Goal: Task Accomplishment & Management: Use online tool/utility

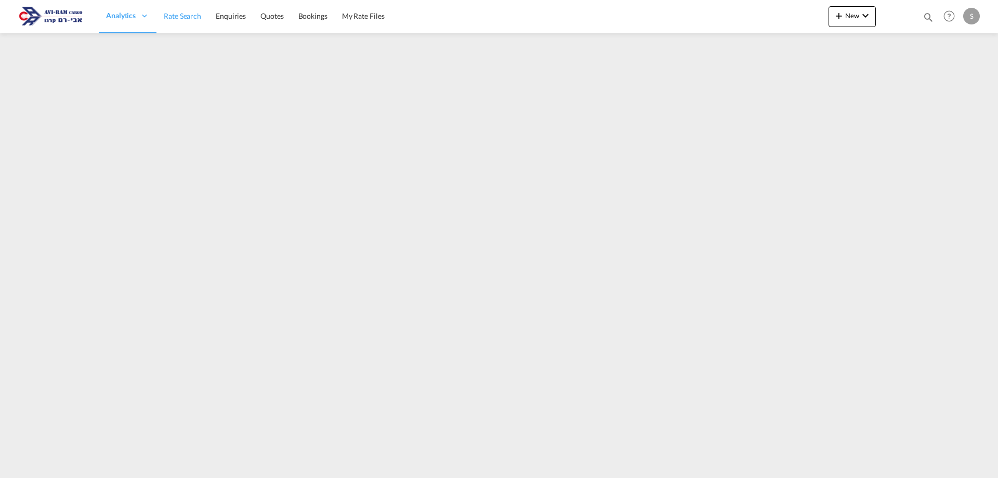
click at [191, 11] on span "Rate Search" at bounding box center [182, 15] width 37 height 9
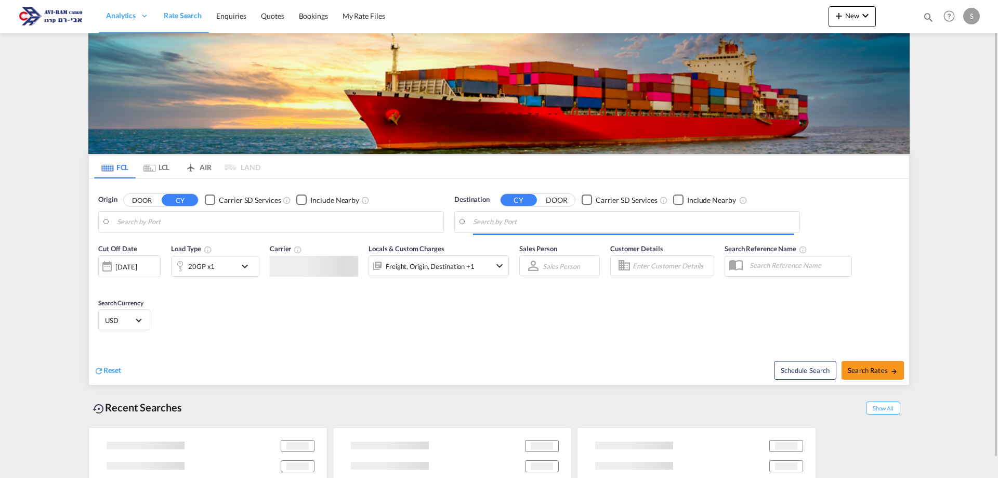
type input "[GEOGRAPHIC_DATA], SGSIN"
type input "Ashdod, ILASH"
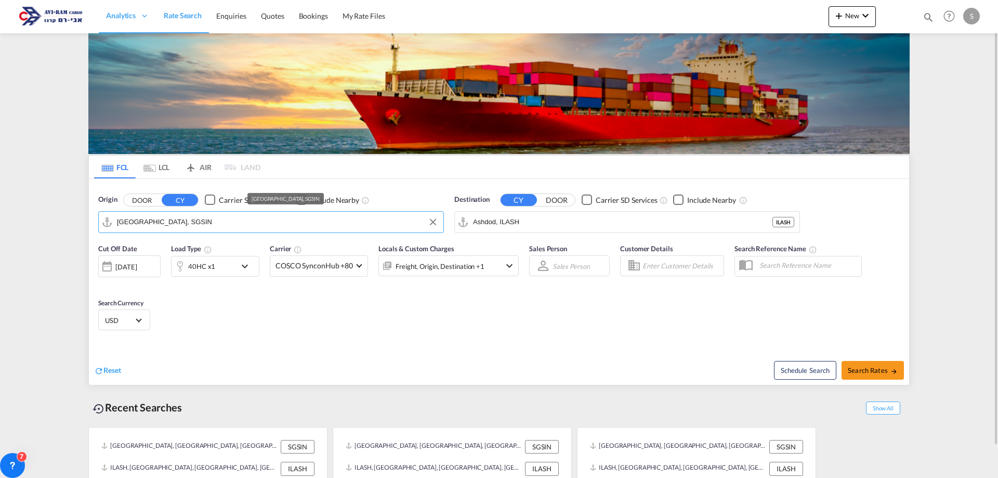
click at [171, 219] on input "[GEOGRAPHIC_DATA], SGSIN" at bounding box center [277, 222] width 321 height 16
type input "ך"
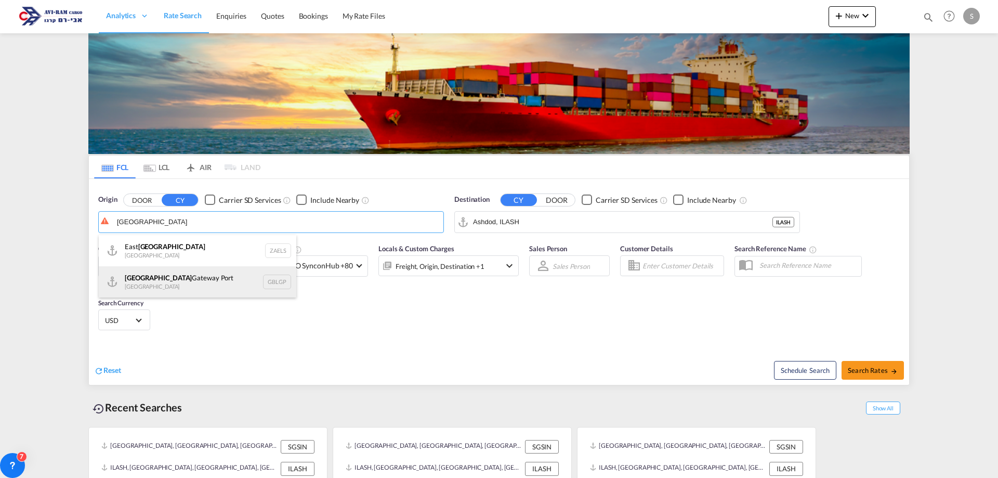
click at [193, 279] on div "[GEOGRAPHIC_DATA] [GEOGRAPHIC_DATA] [GEOGRAPHIC_DATA]" at bounding box center [197, 281] width 197 height 31
type input "[GEOGRAPHIC_DATA], [GEOGRAPHIC_DATA]"
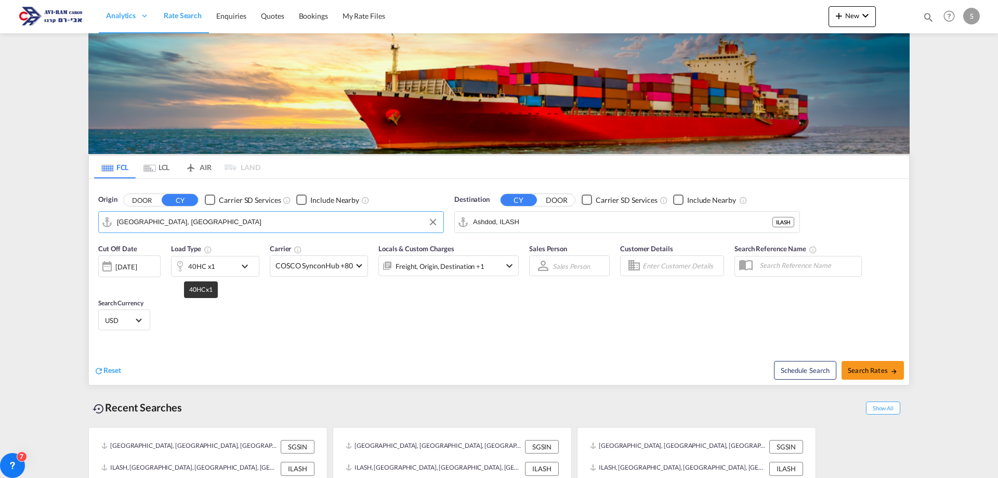
click at [206, 270] on div "40HC x1" at bounding box center [201, 266] width 27 height 15
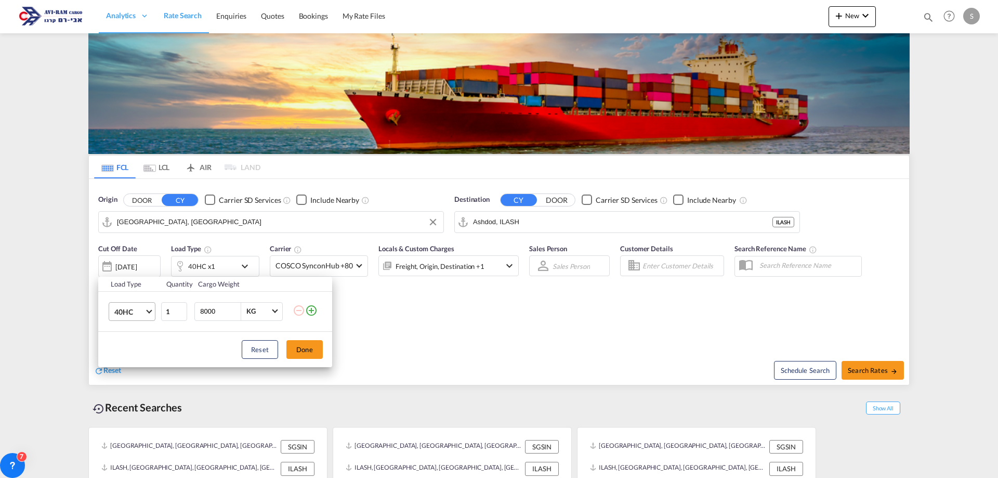
click at [130, 306] on md-select-value "40HC" at bounding box center [134, 311] width 42 height 18
click at [138, 266] on md-option "20GP" at bounding box center [141, 261] width 71 height 25
click at [316, 351] on button "Done" at bounding box center [304, 349] width 36 height 19
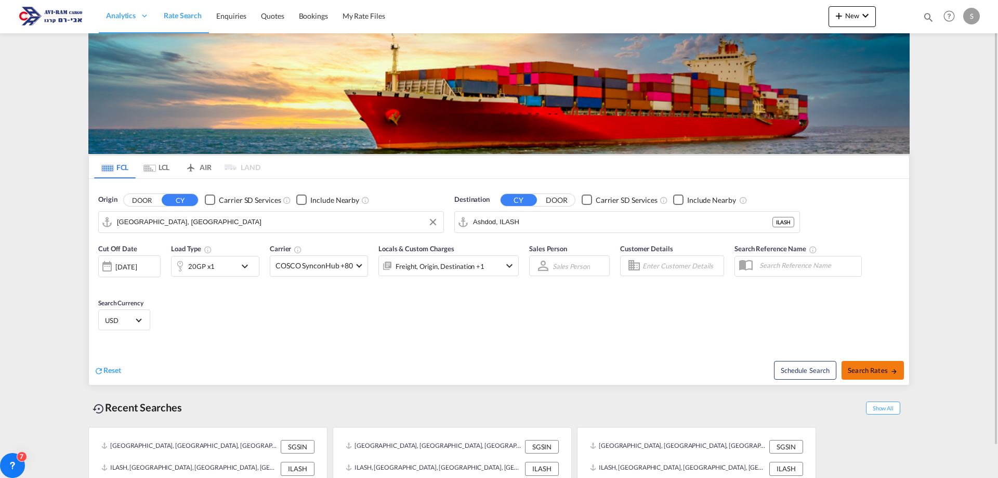
click at [886, 375] on button "Search Rates" at bounding box center [872, 370] width 62 height 19
type input "GBLGP to ILASH / [DATE]"
